Goal: Task Accomplishment & Management: Complete application form

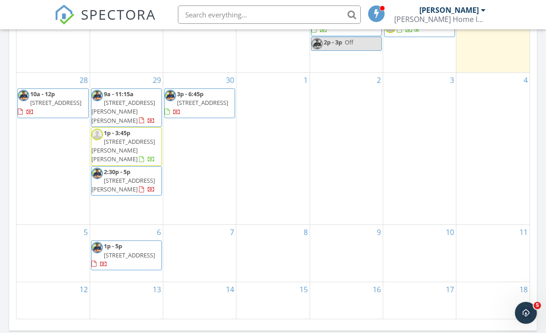
scroll to position [833, 547]
click at [25, 170] on div "28 10a - 12p 232 Court St, West Haven 06516" at bounding box center [52, 148] width 73 height 151
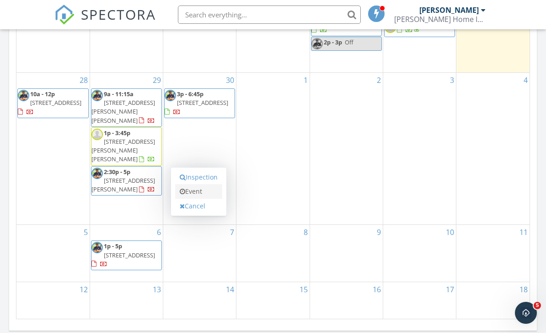
click at [202, 191] on link "Event" at bounding box center [198, 191] width 47 height 15
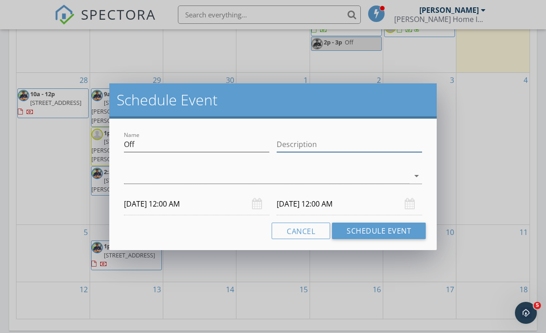
click at [318, 143] on input "Description" at bounding box center [350, 144] width 146 height 15
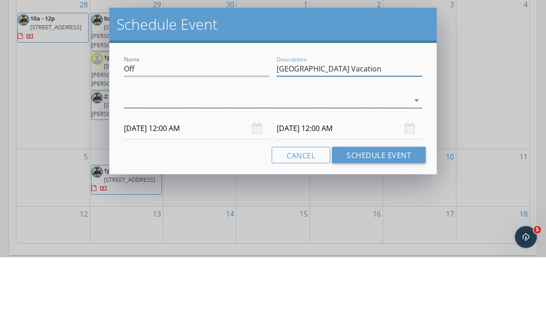
type input "Spain Vacation"
click at [419, 170] on icon "arrow_drop_down" at bounding box center [416, 175] width 11 height 11
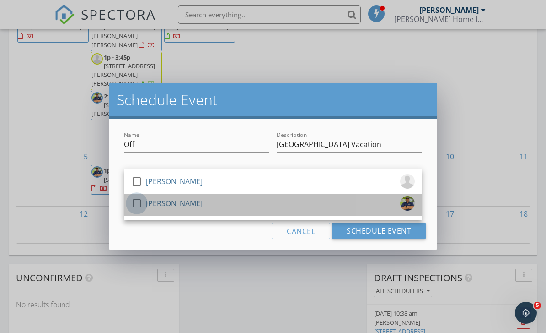
click at [138, 200] on div at bounding box center [137, 203] width 16 height 16
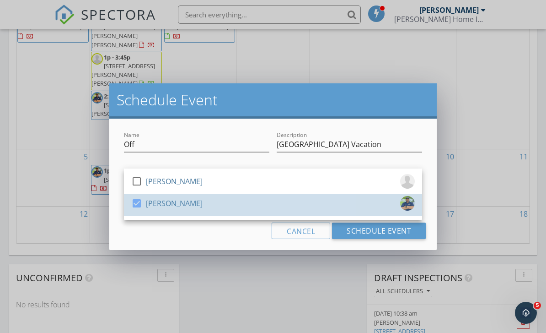
click at [369, 208] on div "check_box Ralph Deleon" at bounding box center [273, 205] width 284 height 18
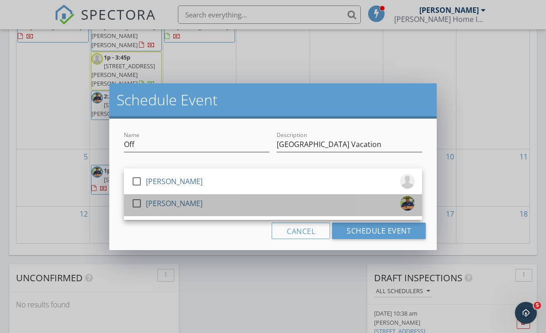
click at [371, 207] on div "check_box_outline_blank Ralph Deleon" at bounding box center [273, 205] width 284 height 18
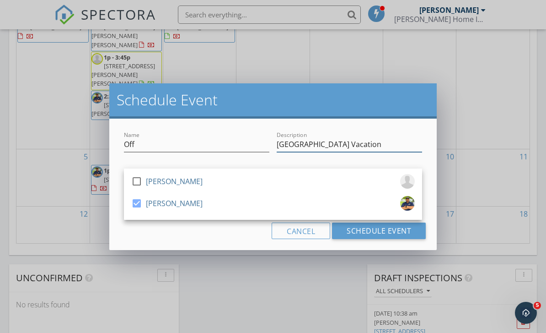
click at [422, 140] on input "Spain Vacation" at bounding box center [350, 144] width 146 height 15
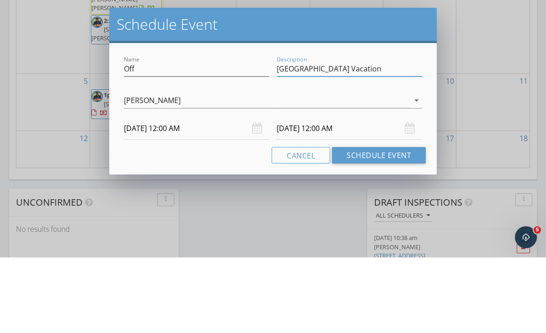
click at [302, 193] on input "10/08/2025 12:00 AM" at bounding box center [350, 204] width 146 height 22
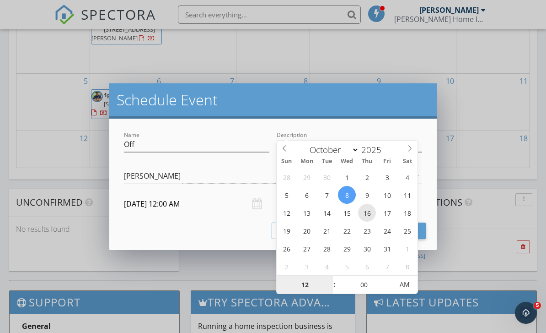
type input "10/16/2025 12:00 AM"
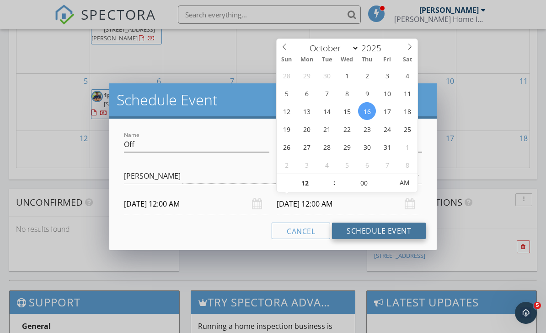
click at [392, 233] on button "Schedule Event" at bounding box center [379, 230] width 94 height 16
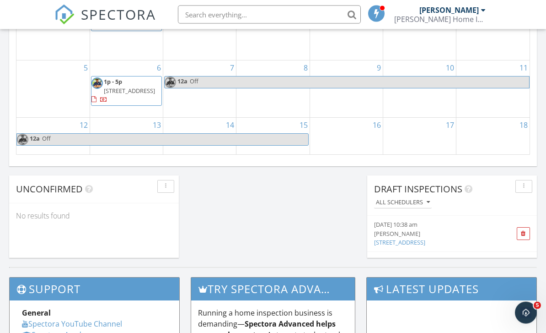
scroll to position [691, 0]
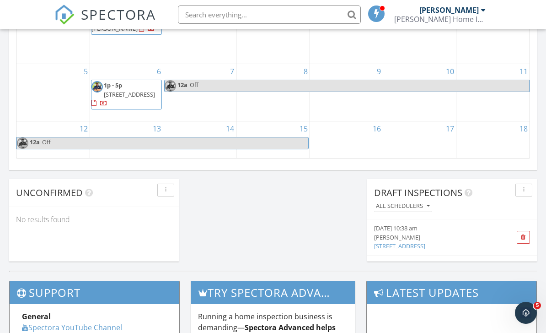
click at [488, 136] on div at bounding box center [493, 143] width 73 height 15
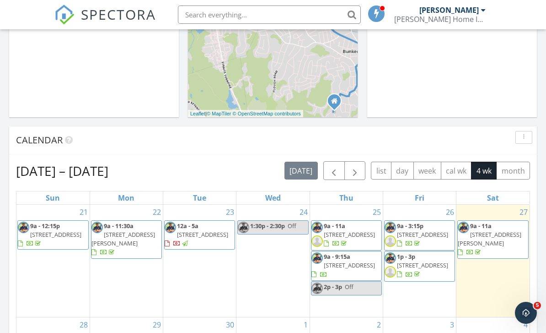
scroll to position [280, 0]
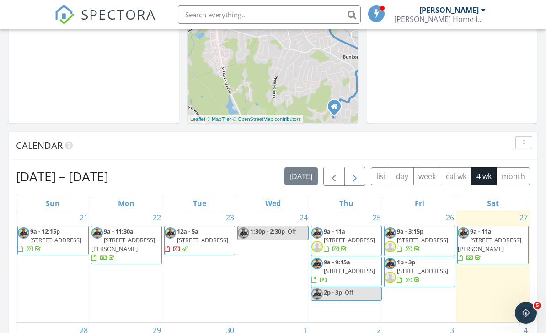
click at [360, 176] on span "button" at bounding box center [355, 176] width 11 height 11
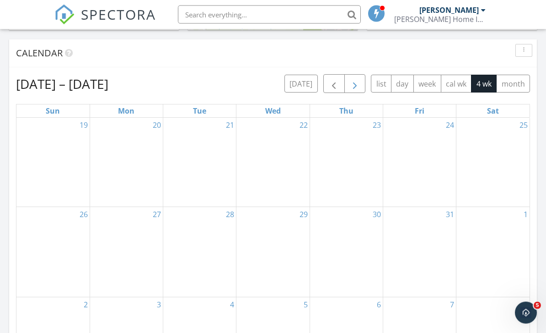
scroll to position [372, 0]
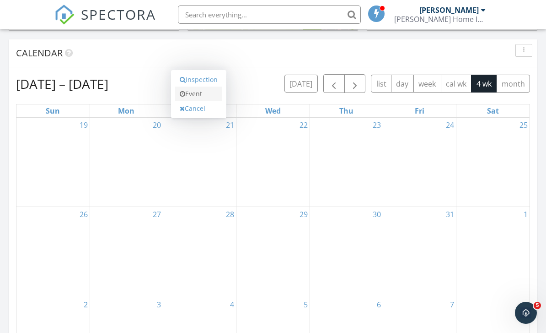
click at [205, 99] on link "Event" at bounding box center [198, 93] width 47 height 15
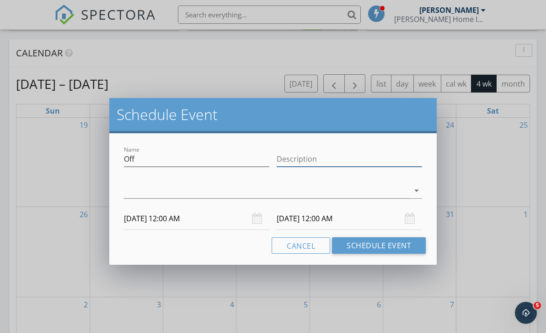
click at [303, 159] on input "Description" at bounding box center [350, 158] width 146 height 15
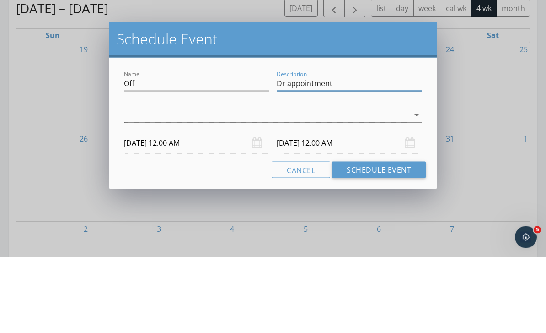
type input "Dr appointment"
click at [361, 183] on div at bounding box center [267, 190] width 286 height 15
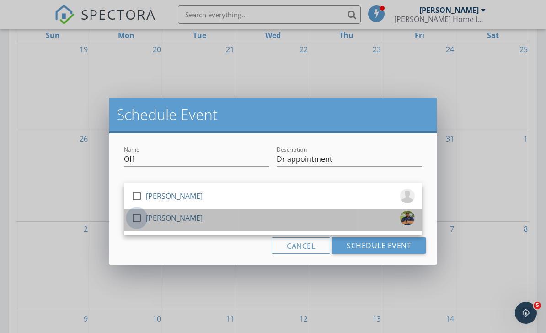
click at [136, 219] on div at bounding box center [137, 218] width 16 height 16
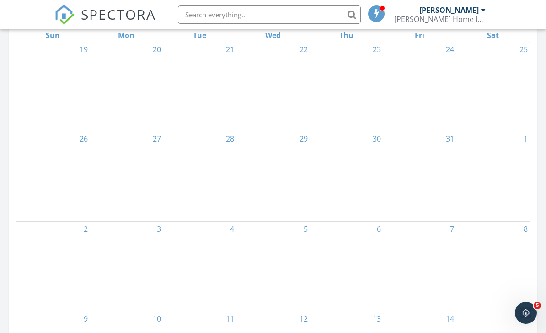
scroll to position [476, 0]
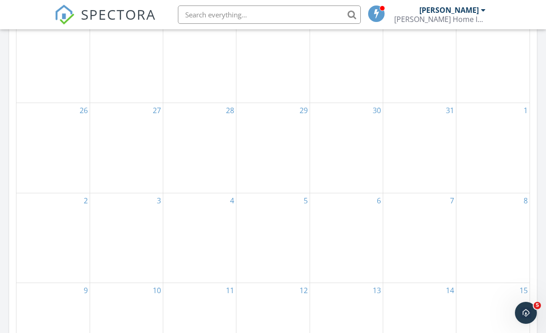
click at [485, 121] on div "1" at bounding box center [493, 147] width 73 height 89
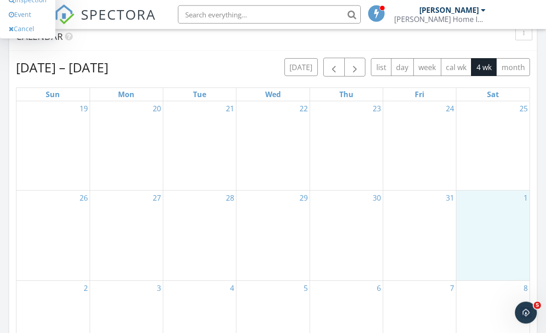
scroll to position [388, 0]
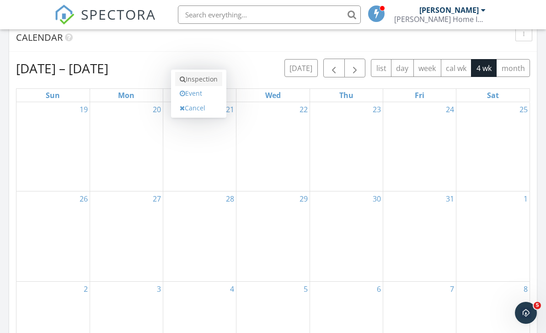
click at [210, 82] on link "Inspection" at bounding box center [198, 79] width 47 height 15
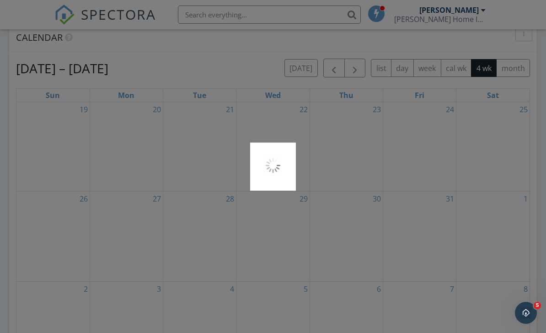
scroll to position [417, 0]
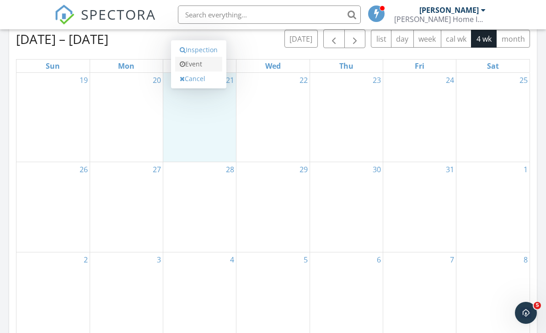
click at [200, 66] on link "Event" at bounding box center [198, 64] width 47 height 15
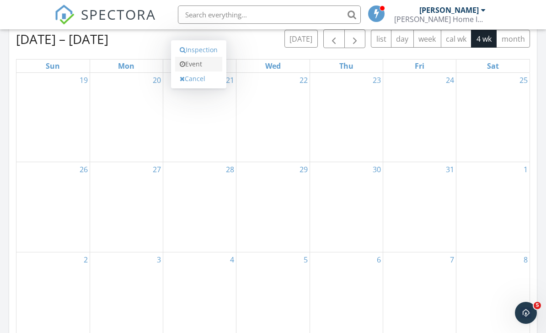
click at [203, 65] on link "Event" at bounding box center [198, 64] width 47 height 15
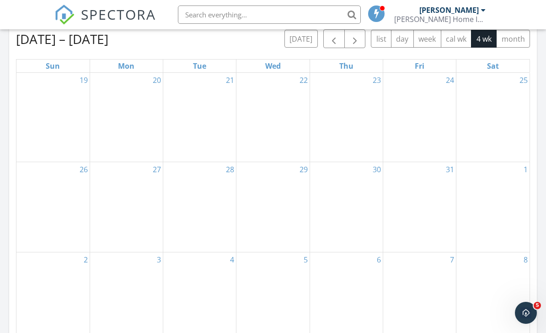
click at [216, 157] on div "21" at bounding box center [199, 117] width 73 height 89
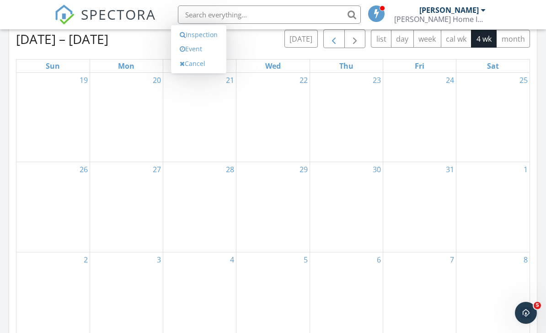
click at [334, 43] on span "button" at bounding box center [334, 38] width 11 height 11
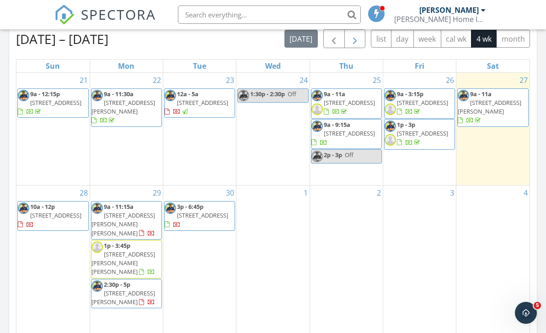
click at [354, 41] on span "button" at bounding box center [355, 38] width 11 height 11
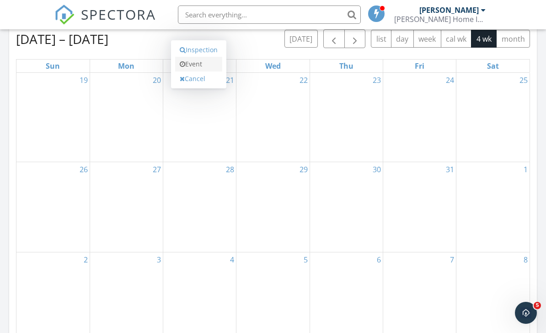
click at [202, 67] on link "Event" at bounding box center [198, 64] width 47 height 15
click at [206, 65] on link "Event" at bounding box center [198, 64] width 47 height 15
click at [202, 67] on link "Event" at bounding box center [198, 64] width 47 height 15
click at [199, 67] on link "Event" at bounding box center [198, 64] width 47 height 15
click at [196, 69] on link "Event" at bounding box center [198, 64] width 47 height 15
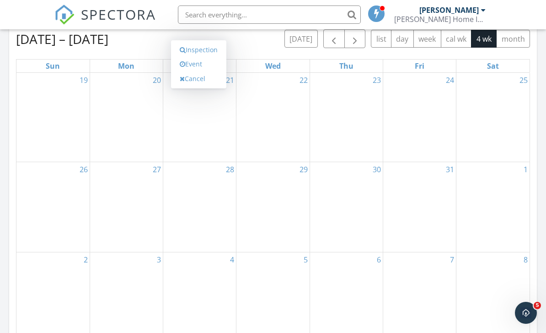
click at [231, 136] on div "21" at bounding box center [199, 117] width 73 height 89
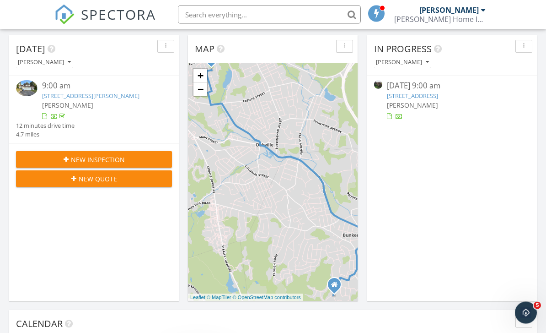
scroll to position [0, 0]
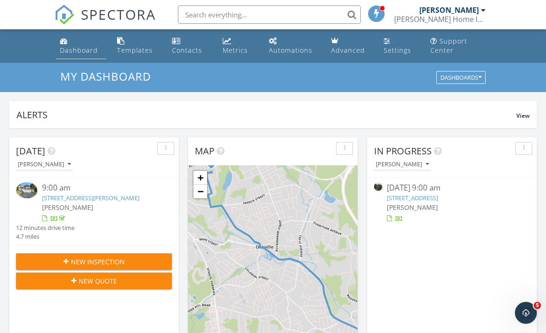
click at [60, 51] on div "Dashboard" at bounding box center [79, 50] width 38 height 9
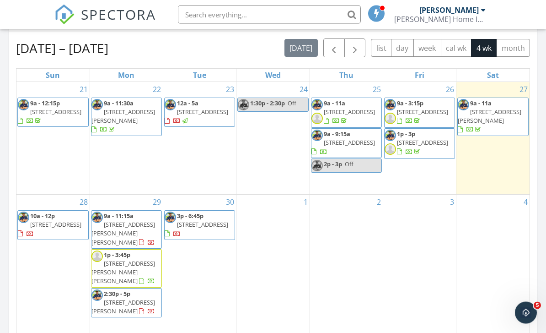
scroll to position [408, 0]
click at [352, 54] on span "button" at bounding box center [355, 48] width 11 height 11
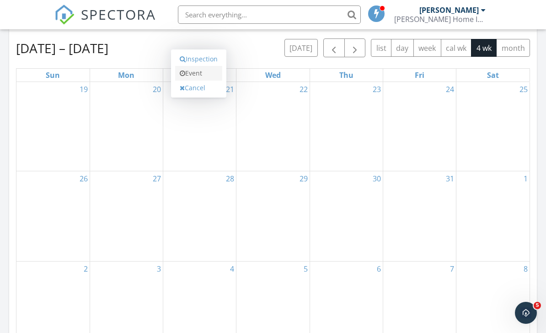
click at [204, 78] on link "Event" at bounding box center [198, 73] width 47 height 15
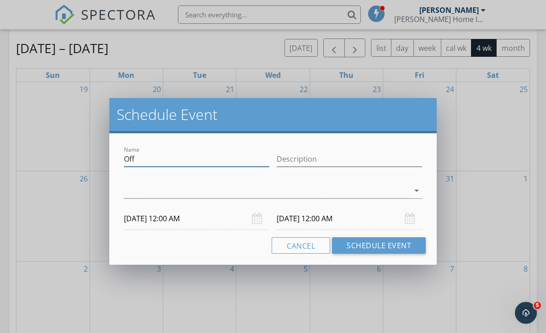
click at [212, 160] on input "Off" at bounding box center [197, 158] width 146 height 15
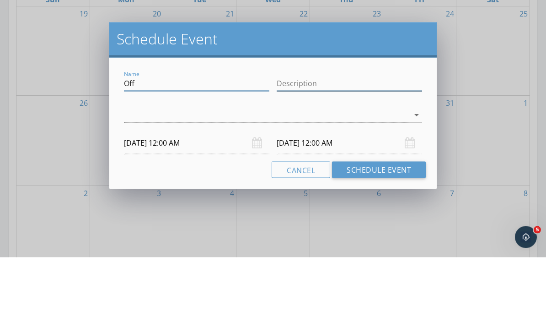
click at [308, 151] on input "Description" at bounding box center [350, 158] width 146 height 15
type input "Dr appointment"
click at [418, 185] on icon "arrow_drop_down" at bounding box center [416, 190] width 11 height 11
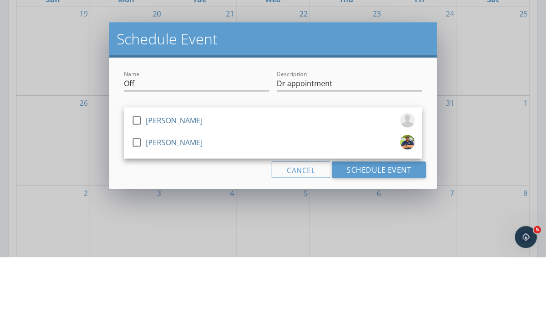
scroll to position [484, 0]
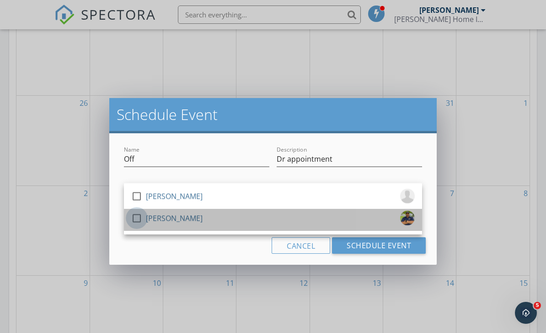
click at [134, 220] on div at bounding box center [137, 218] width 16 height 16
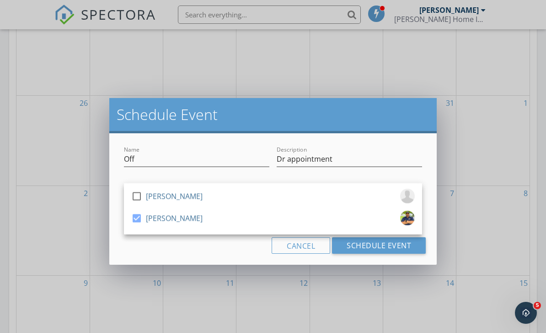
click at [138, 245] on div "Cancel Schedule Event" at bounding box center [273, 245] width 306 height 16
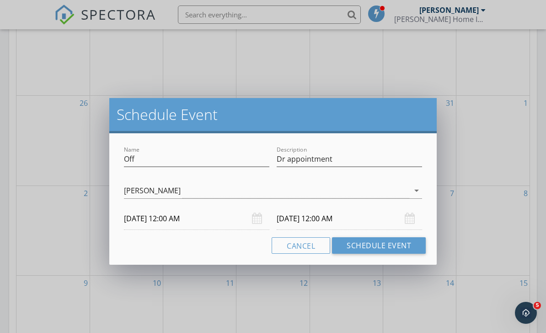
click at [178, 218] on input "10/21/2025 12:00 AM" at bounding box center [197, 218] width 146 height 22
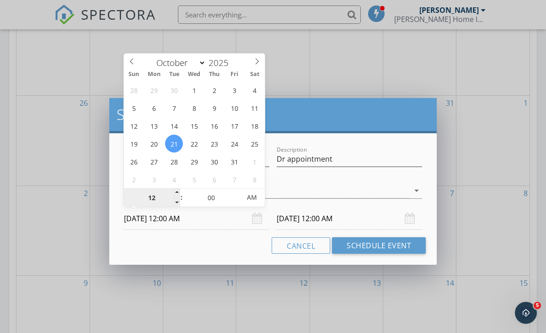
click at [150, 195] on input "12" at bounding box center [152, 198] width 56 height 18
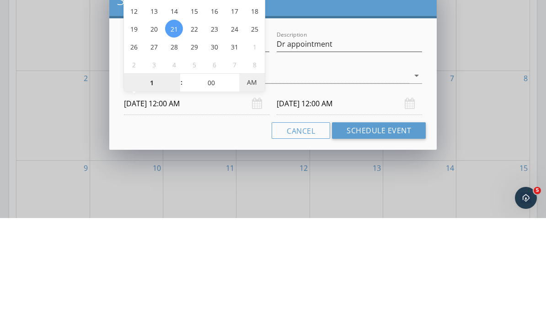
type input "01"
type input "10/21/2025 1:00 PM"
click at [322, 207] on input "10/22/2025 1:00 PM" at bounding box center [350, 218] width 146 height 22
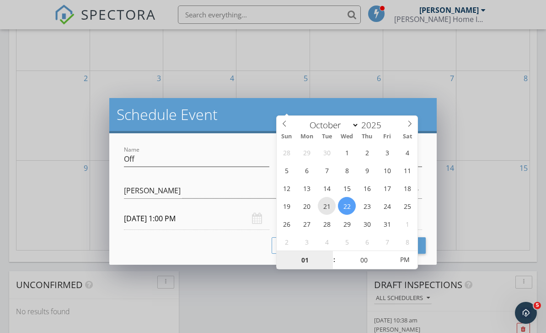
type input "10/21/2025 1:00 PM"
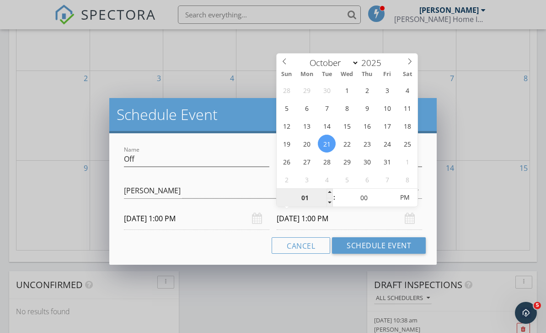
click at [308, 204] on input "01" at bounding box center [305, 198] width 56 height 18
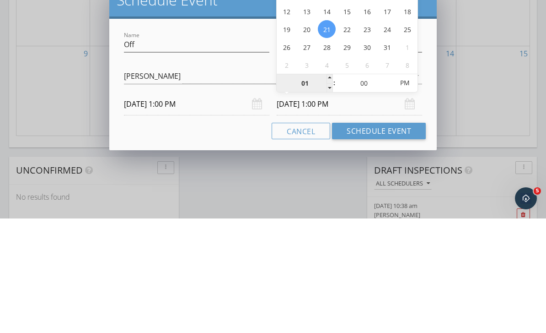
type input "4"
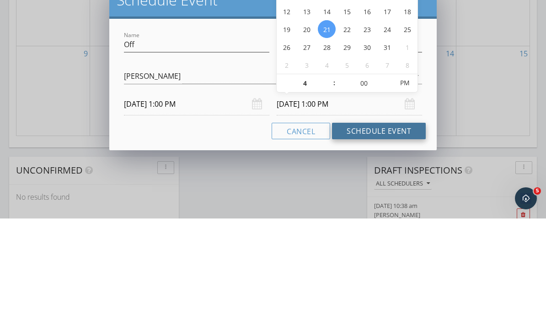
click at [390, 237] on button "Schedule Event" at bounding box center [379, 245] width 94 height 16
type input "10/21/2025 4:00 PM"
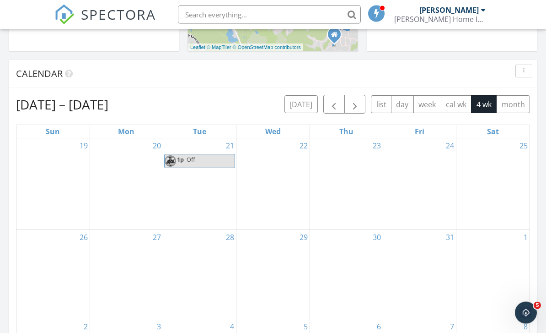
scroll to position [347, 0]
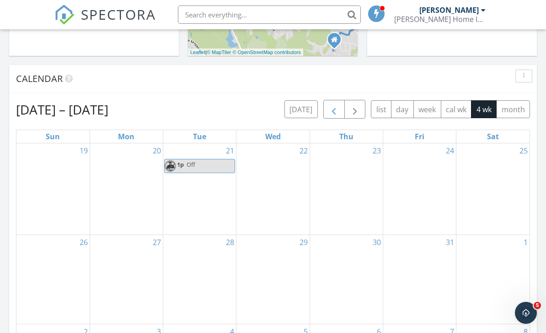
click at [335, 109] on span "button" at bounding box center [334, 109] width 11 height 11
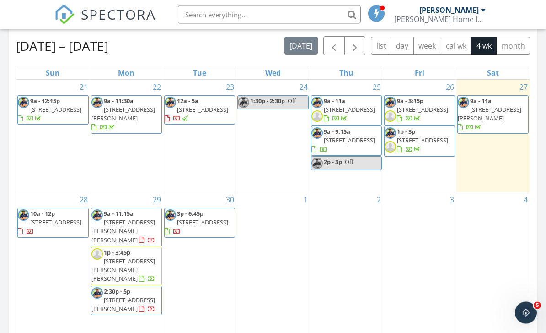
scroll to position [410, 0]
click at [333, 281] on div "2" at bounding box center [346, 267] width 73 height 151
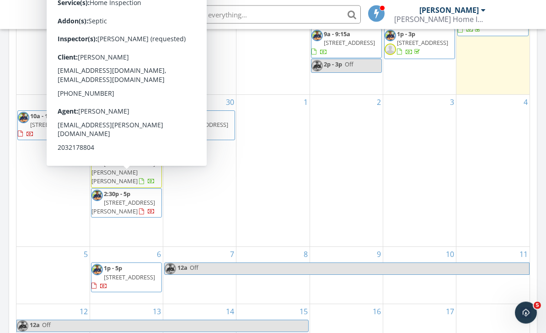
scroll to position [505, 0]
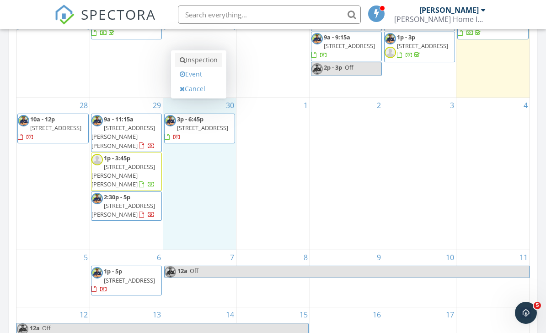
click at [205, 61] on link "Inspection" at bounding box center [198, 60] width 47 height 15
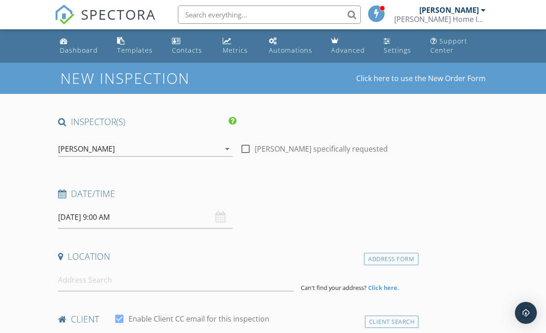
click at [248, 146] on div at bounding box center [246, 149] width 16 height 16
checkbox input "true"
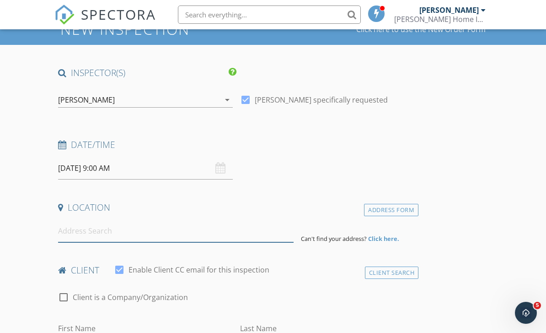
click at [115, 232] on input at bounding box center [176, 231] width 236 height 22
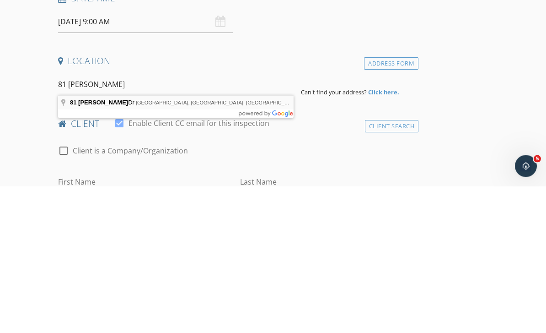
type input "81 Ameridge Dr, Bridgeport, CT, USA"
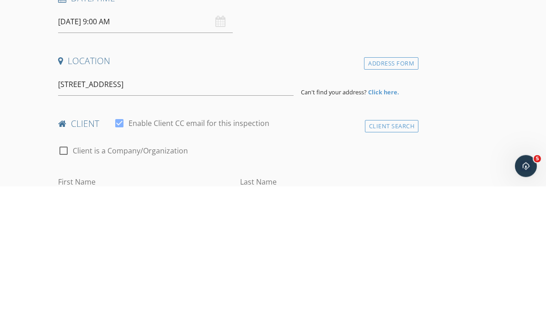
scroll to position [195, 0]
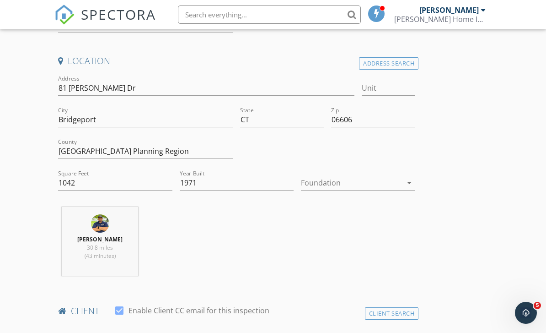
click at [333, 182] on div at bounding box center [351, 182] width 101 height 15
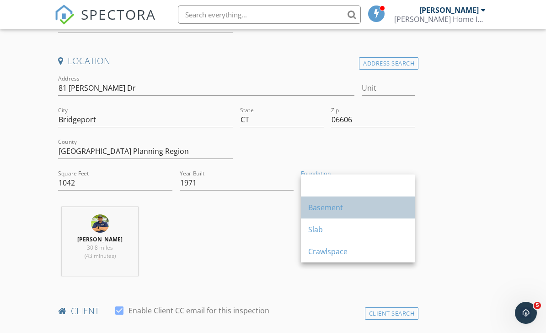
click at [344, 207] on div "Basement" at bounding box center [357, 207] width 99 height 11
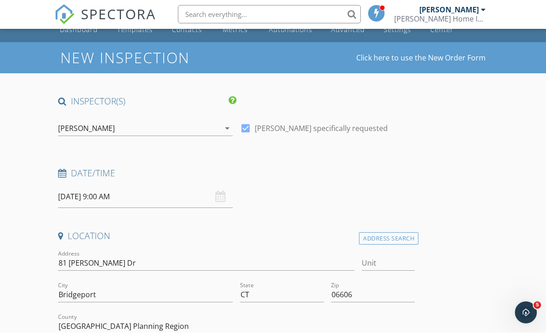
scroll to position [211, 0]
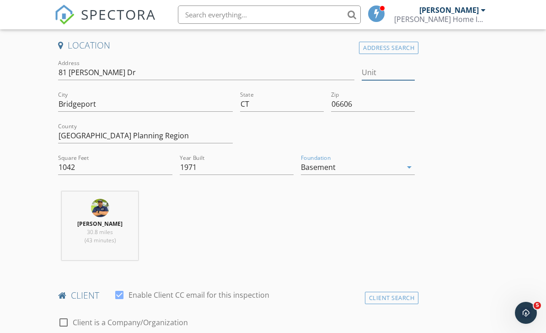
click at [389, 68] on input "Unit" at bounding box center [389, 72] width 54 height 15
type input "81"
type input "1042"
type input "1971"
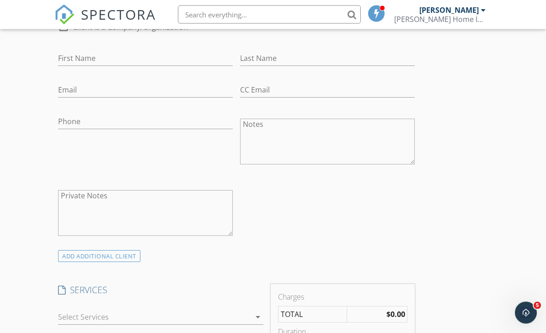
scroll to position [506, 0]
click at [135, 57] on input "First Name" at bounding box center [145, 58] width 175 height 15
type input "[PERSON_NAME]"
click at [281, 54] on input "Last Name" at bounding box center [327, 58] width 175 height 15
type input "Virgilio"
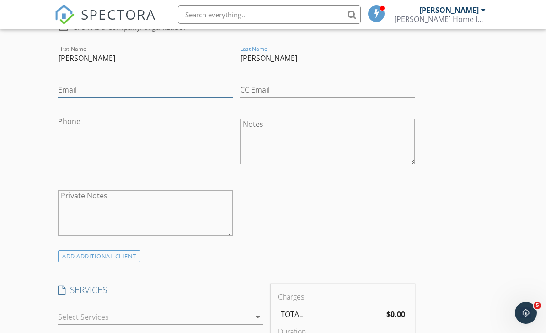
click at [156, 95] on input "Email" at bounding box center [145, 89] width 175 height 15
type input "Meldabarraza@gmail.com"
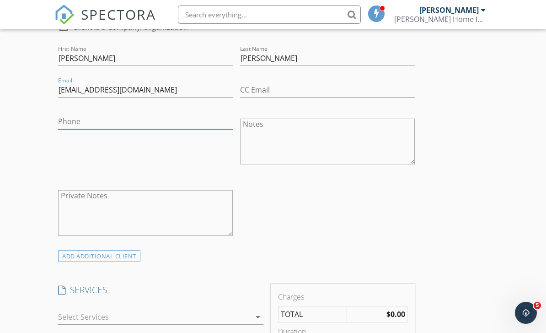
click at [172, 114] on input "Phone" at bounding box center [145, 121] width 175 height 15
type input "203-984-6461"
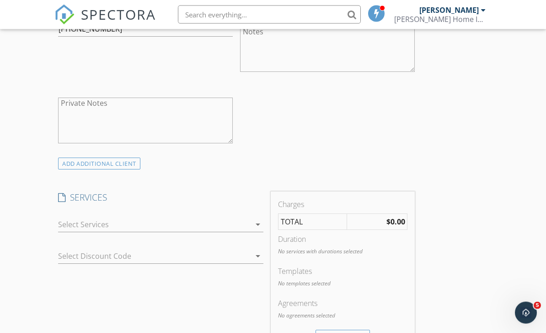
scroll to position [624, 0]
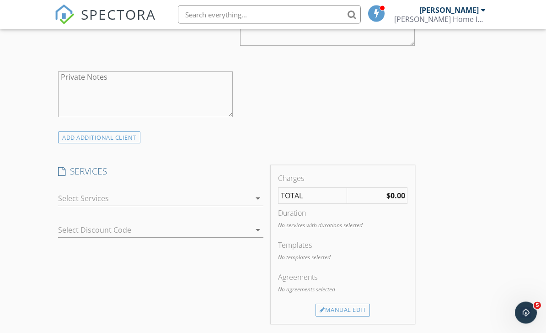
click at [203, 195] on div at bounding box center [154, 198] width 192 height 15
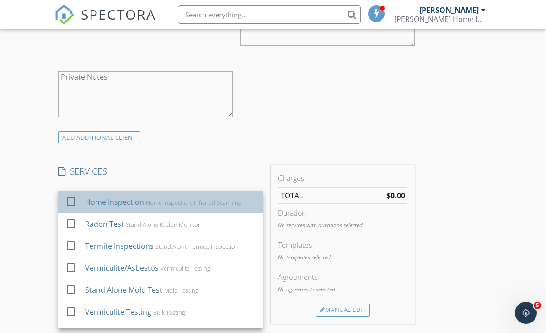
click at [177, 205] on div "Home Inspection, Infrared Scanning" at bounding box center [194, 202] width 96 height 7
checkbox input "true"
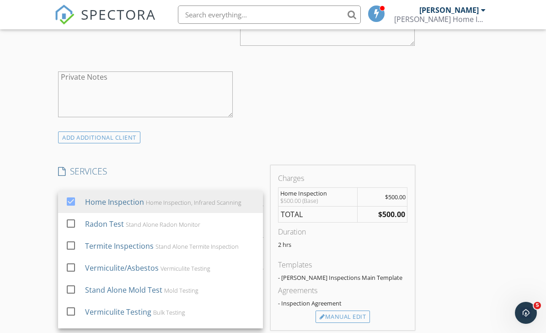
click at [484, 233] on div "INSPECTOR(S) check_box Ralph Deleon PRIMARY check_box_outline_blank Sam Fish Ra…" at bounding box center [272, 295] width 437 height 1609
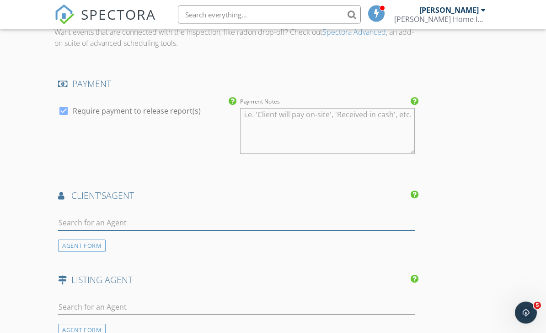
click at [204, 223] on input "text" at bounding box center [236, 223] width 357 height 15
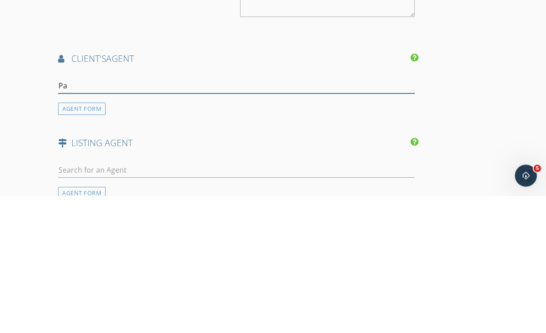
type input "Pap"
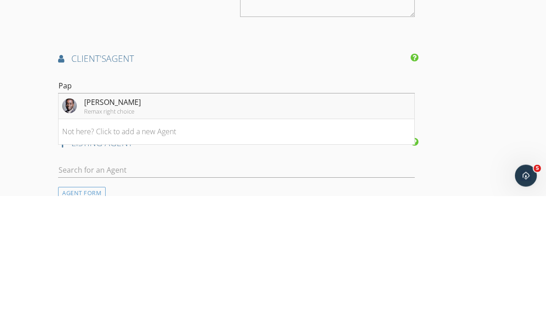
click at [139, 231] on li "Pape Ndao Remax right choice" at bounding box center [237, 244] width 356 height 26
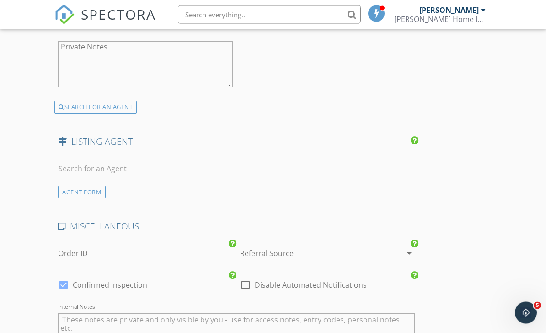
scroll to position [1338, 0]
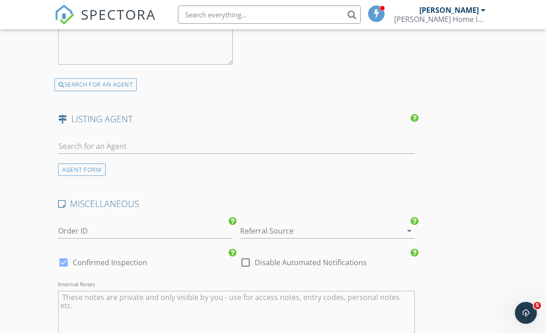
click at [356, 223] on div at bounding box center [314, 230] width 149 height 15
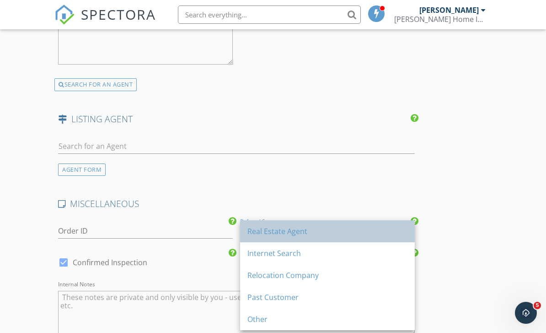
click at [281, 231] on div "Real Estate Agent" at bounding box center [328, 231] width 160 height 11
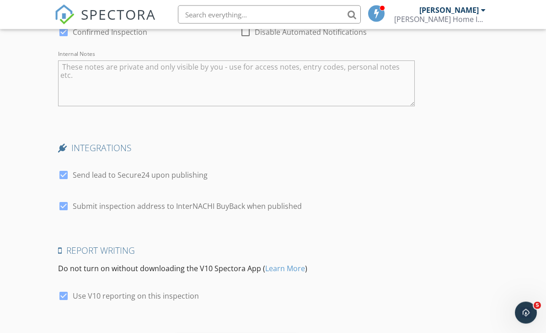
scroll to position [1590, 0]
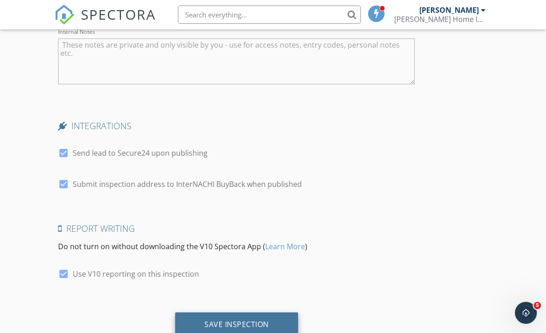
click at [206, 320] on div "Save Inspection" at bounding box center [237, 323] width 65 height 9
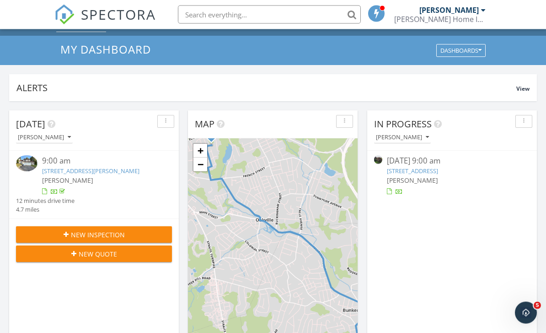
scroll to position [21, 0]
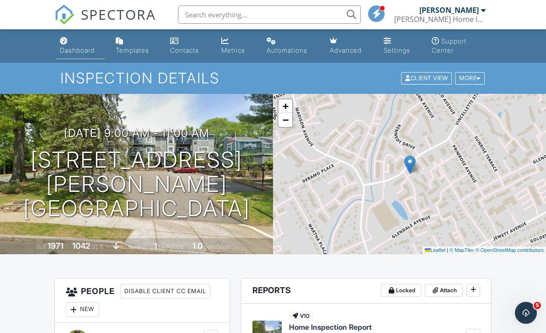
click at [83, 50] on div "Dashboard" at bounding box center [77, 50] width 35 height 8
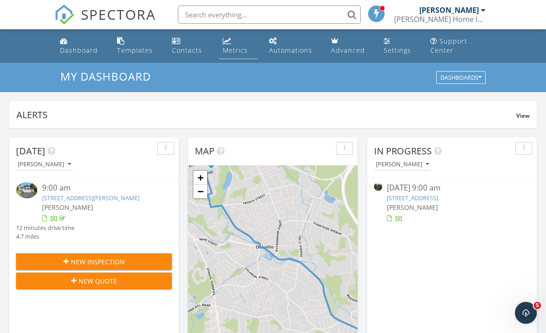
click at [232, 44] on link "Metrics" at bounding box center [238, 46] width 39 height 26
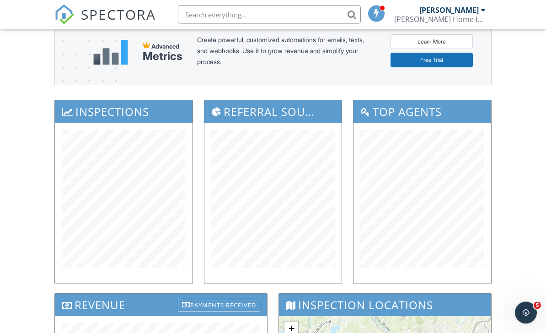
scroll to position [77, 0]
